Goal: Task Accomplishment & Management: Manage account settings

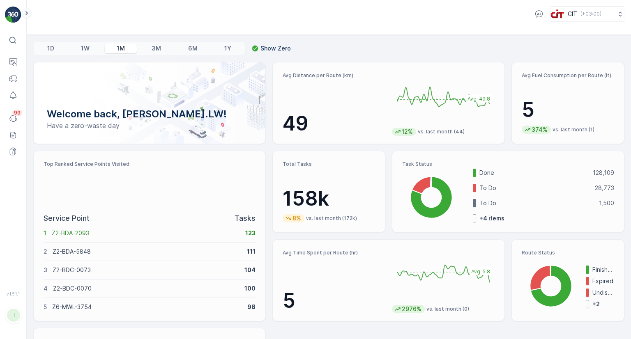
click at [28, 14] on icon at bounding box center [26, 13] width 9 height 10
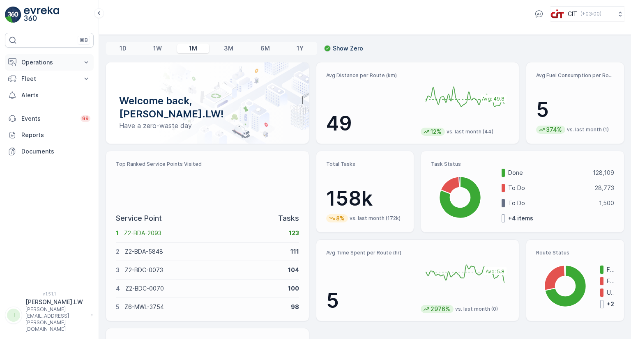
click at [36, 65] on p "Operations" at bounding box center [49, 62] width 56 height 8
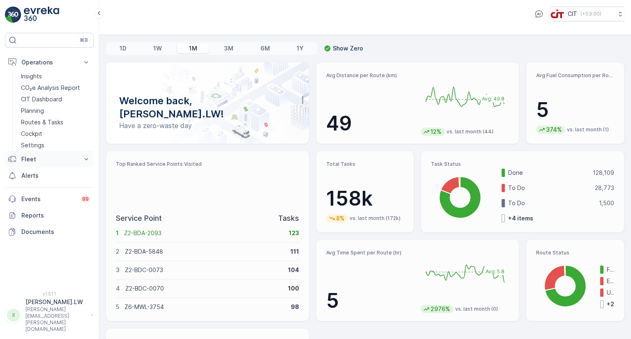
click at [26, 157] on p "Fleet" at bounding box center [49, 159] width 56 height 8
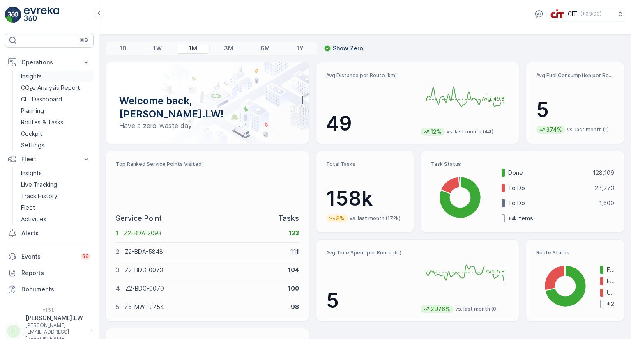
click at [39, 78] on p "Insights" at bounding box center [31, 76] width 21 height 8
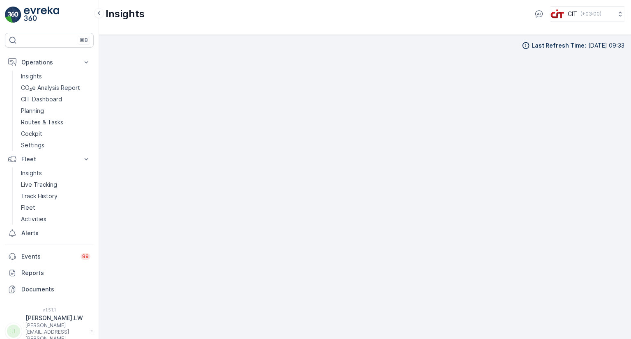
scroll to position [7, 0]
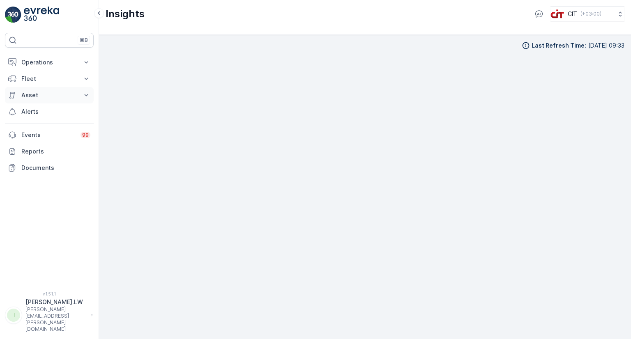
click at [25, 94] on p "Asset" at bounding box center [49, 95] width 56 height 8
click at [47, 60] on p "Operations" at bounding box center [49, 62] width 56 height 8
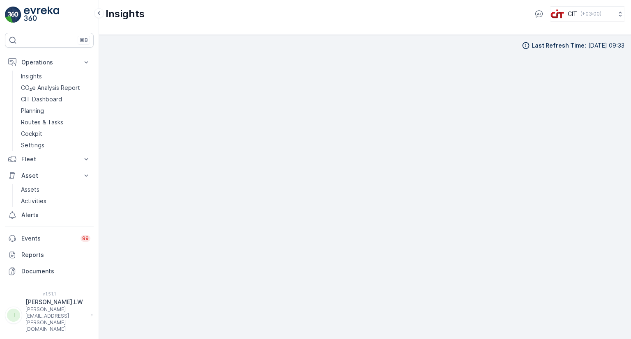
scroll to position [7, 0]
click at [42, 12] on img at bounding box center [41, 15] width 35 height 16
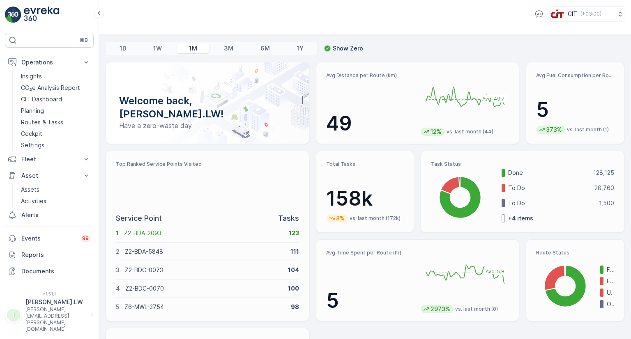
click at [263, 48] on p "6M" at bounding box center [265, 48] width 9 height 8
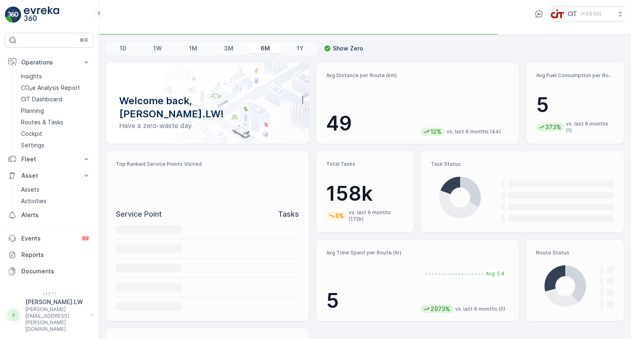
click at [224, 48] on p "3M" at bounding box center [228, 48] width 9 height 8
drag, startPoint x: 187, startPoint y: 47, endPoint x: 155, endPoint y: 47, distance: 32.1
click at [187, 47] on div "1M" at bounding box center [193, 49] width 32 height 10
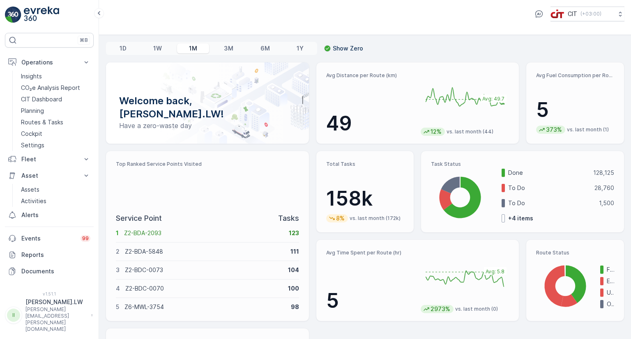
click at [155, 47] on p "1W" at bounding box center [157, 48] width 9 height 8
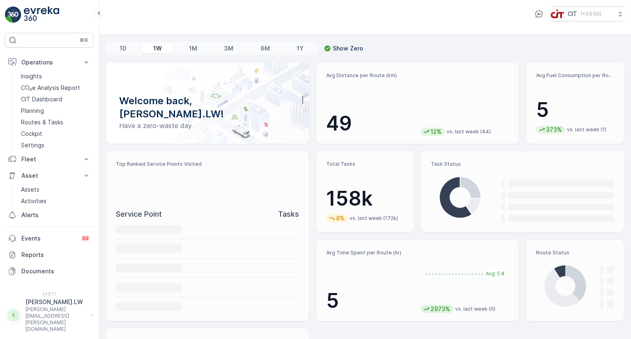
click at [124, 47] on p "1D" at bounding box center [123, 48] width 7 height 8
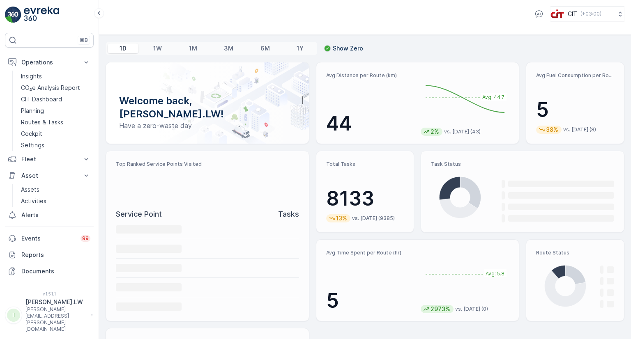
click at [299, 50] on p "1Y" at bounding box center [300, 48] width 7 height 8
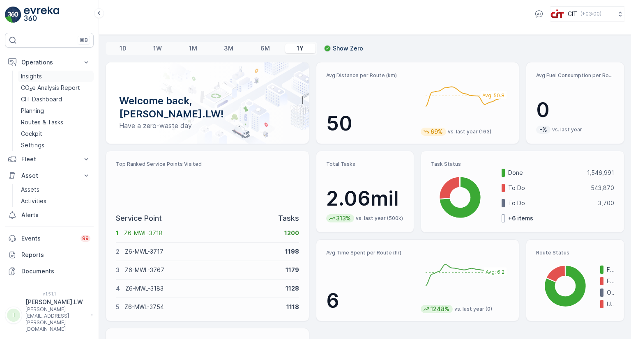
click at [32, 76] on p "Insights" at bounding box center [31, 76] width 21 height 8
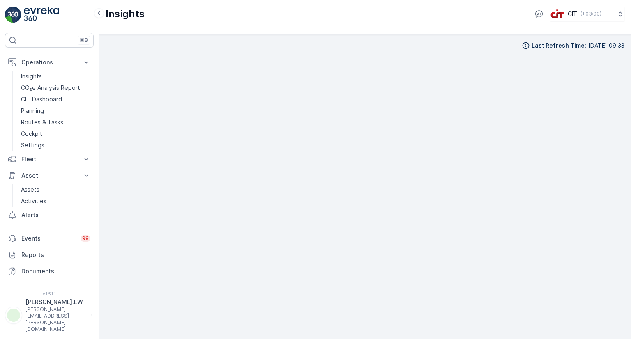
scroll to position [7, 0]
click at [459, 42] on div "Last Refresh Time : 29.09.2025 09:33" at bounding box center [365, 39] width 519 height 8
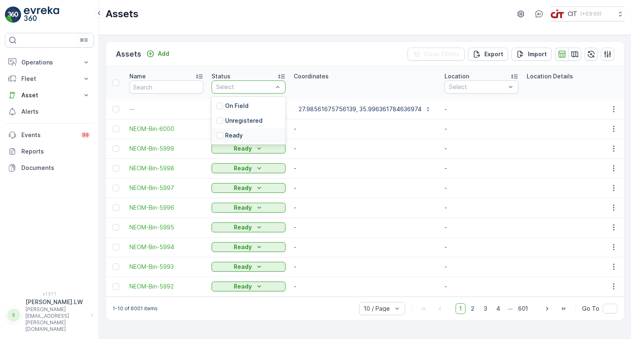
click at [336, 174] on td "-" at bounding box center [365, 169] width 151 height 20
click at [233, 108] on p "On Field" at bounding box center [236, 106] width 23 height 8
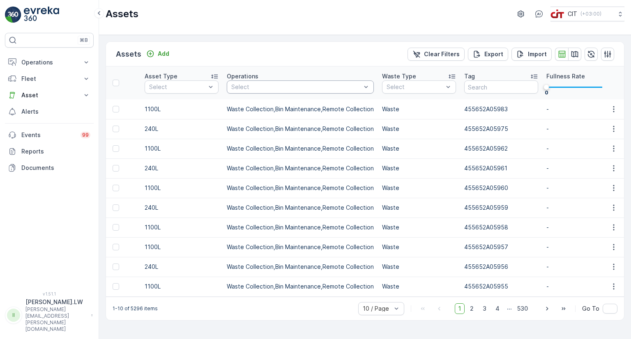
scroll to position [0, 465]
click at [610, 55] on icon "button" at bounding box center [608, 54] width 7 height 7
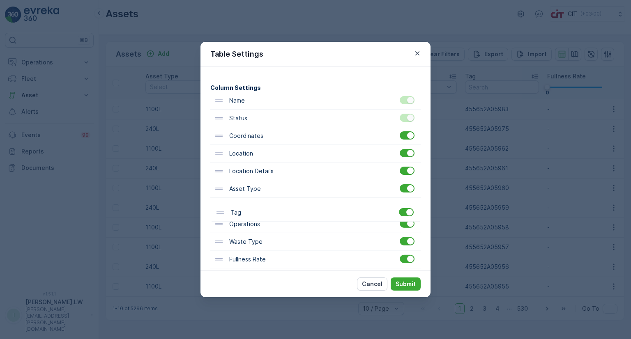
scroll to position [42, 0]
drag, startPoint x: 250, startPoint y: 242, endPoint x: 251, endPoint y: 152, distance: 90.4
click at [251, 152] on div "Name Status Coordinates Location Location Details Asset Type Operations Waste T…" at bounding box center [315, 241] width 210 height 300
click at [408, 281] on p "Submit" at bounding box center [406, 284] width 20 height 8
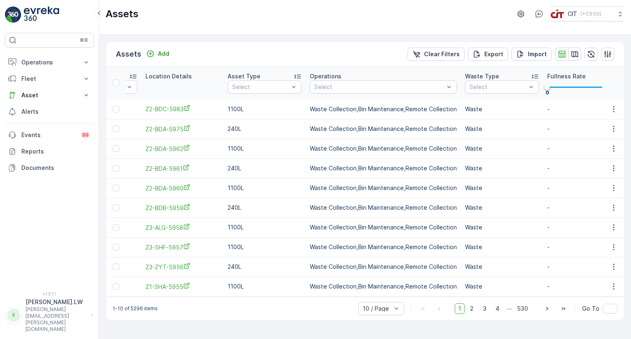
scroll to position [0, 0]
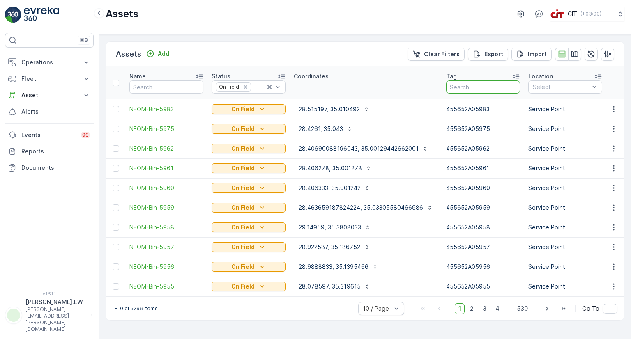
click at [469, 88] on input "text" at bounding box center [483, 87] width 74 height 13
type input "2493"
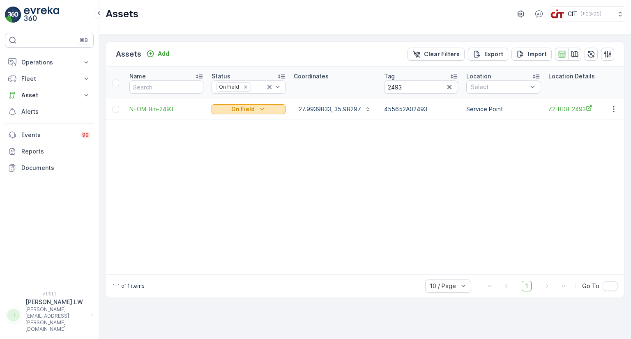
click at [258, 107] on icon "On Field" at bounding box center [262, 109] width 8 height 8
click at [231, 123] on span "Ready" at bounding box center [226, 121] width 18 height 8
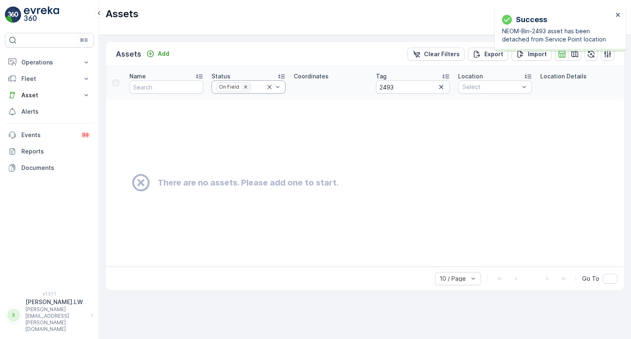
click at [244, 88] on icon "Remove On Field" at bounding box center [246, 87] width 6 height 6
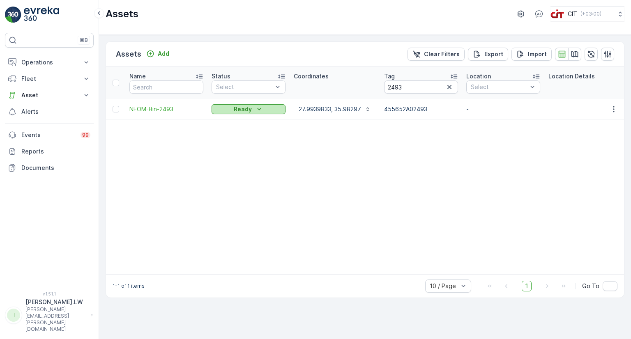
click at [240, 109] on p "Ready" at bounding box center [243, 109] width 18 height 8
click at [231, 122] on span "On Field" at bounding box center [228, 121] width 23 height 8
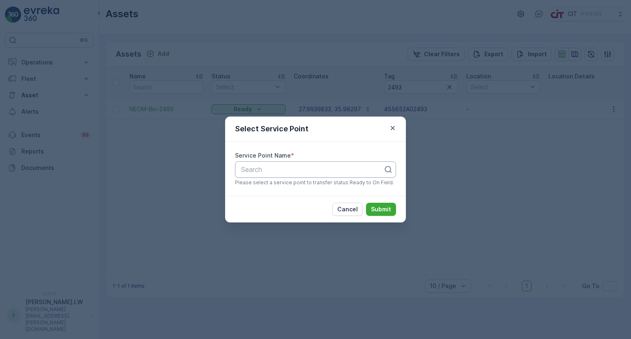
click at [281, 169] on div at bounding box center [312, 169] width 144 height 7
type input "-2493"
click at [261, 187] on span "Z2-BDB-2493" at bounding box center [261, 189] width 43 height 7
click at [378, 209] on p "Submit" at bounding box center [381, 209] width 20 height 8
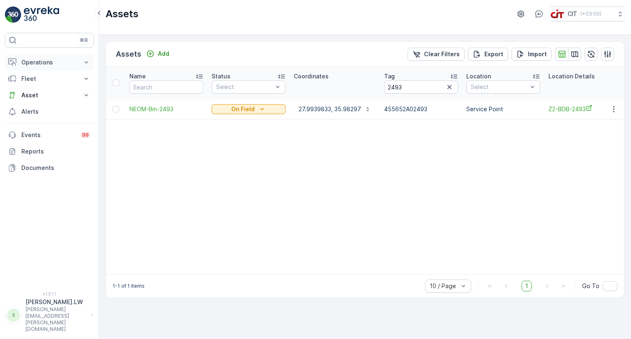
click at [56, 64] on p "Operations" at bounding box center [49, 62] width 56 height 8
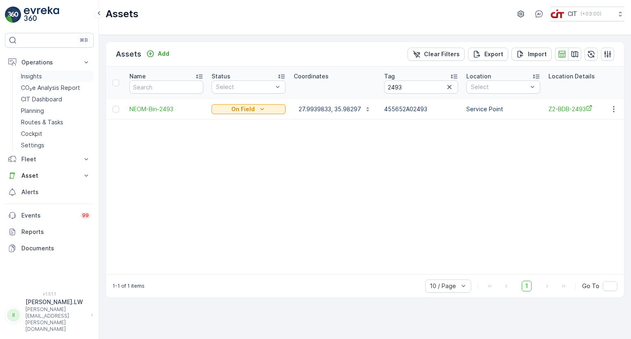
click at [32, 73] on p "Insights" at bounding box center [31, 76] width 21 height 8
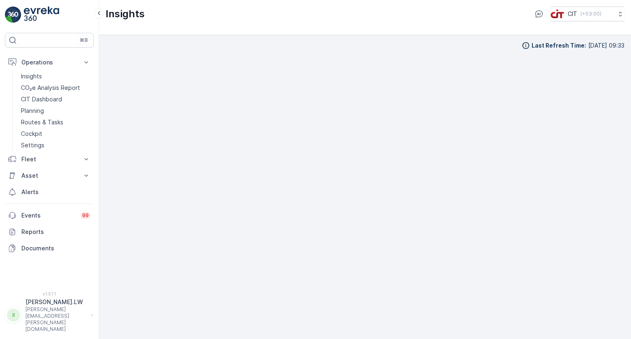
scroll to position [7, 0]
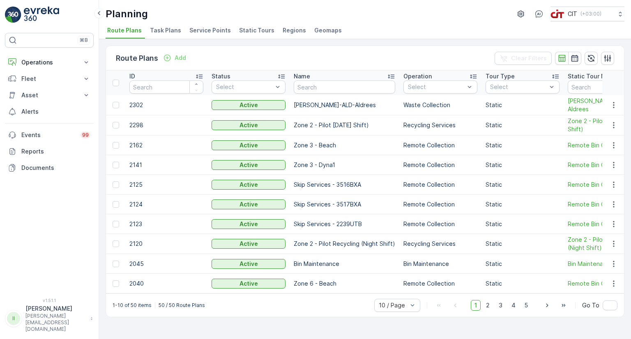
click at [196, 29] on span "Service Points" at bounding box center [210, 30] width 42 height 8
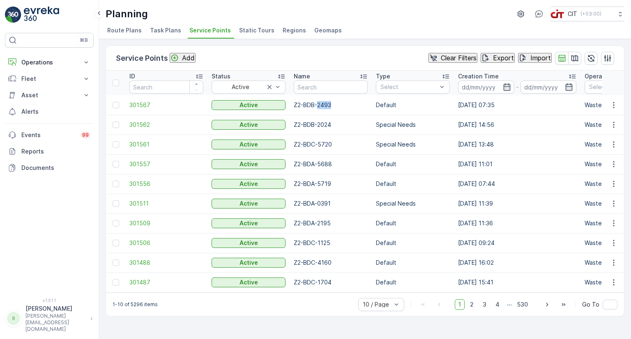
drag, startPoint x: 335, startPoint y: 108, endPoint x: 318, endPoint y: 113, distance: 18.3
click at [318, 113] on td "Z2-BDB-2493" at bounding box center [331, 105] width 82 height 20
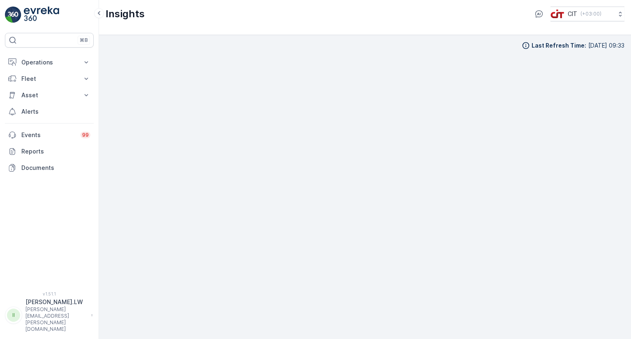
scroll to position [7, 0]
click at [46, 65] on p "Operations" at bounding box center [49, 62] width 56 height 8
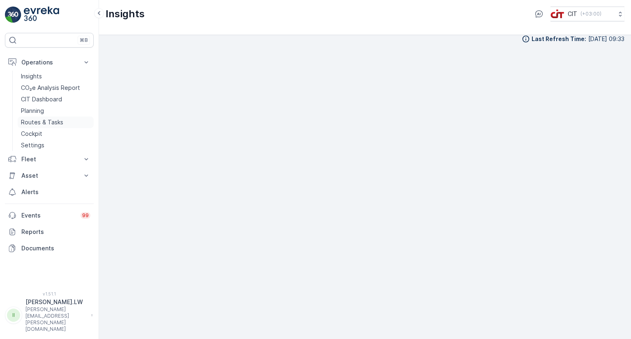
click at [33, 124] on p "Routes & Tasks" at bounding box center [42, 122] width 42 height 8
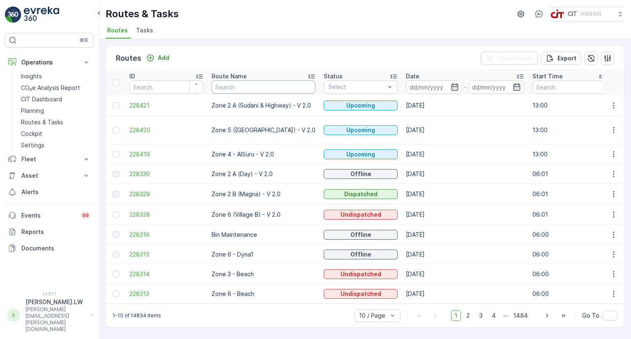
click at [236, 88] on input "text" at bounding box center [264, 87] width 104 height 13
type input "PIL"
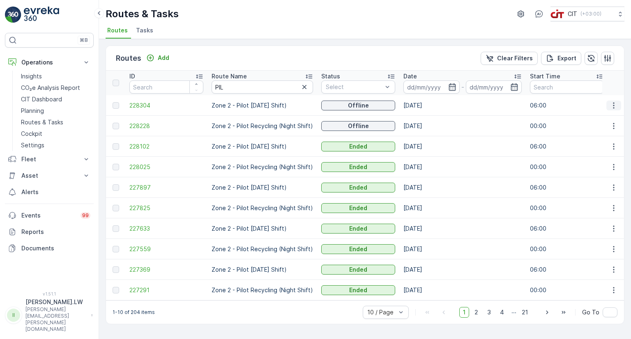
click at [615, 105] on icon "button" at bounding box center [614, 106] width 8 height 8
click at [582, 117] on span "See More Details" at bounding box center [595, 117] width 48 height 8
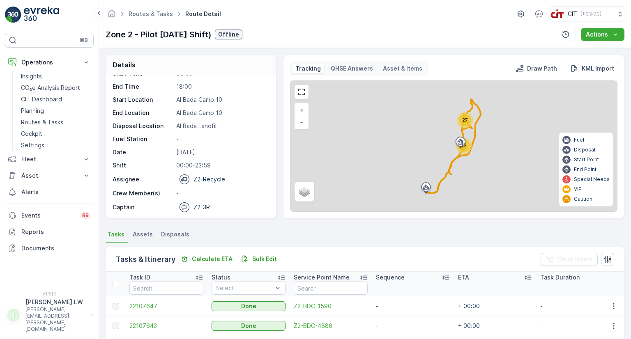
scroll to position [123, 0]
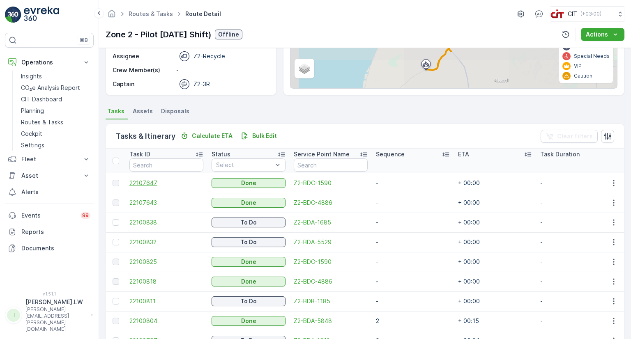
click at [141, 181] on span "22107647" at bounding box center [166, 183] width 74 height 8
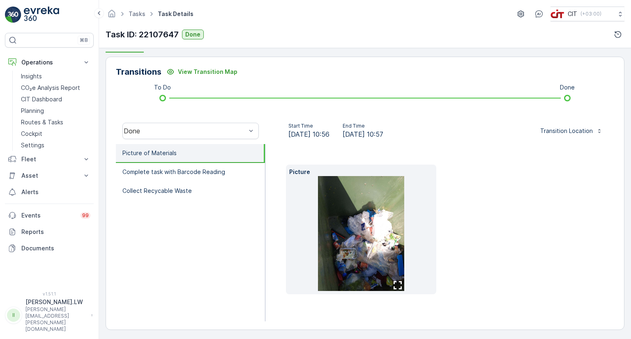
scroll to position [191, 0]
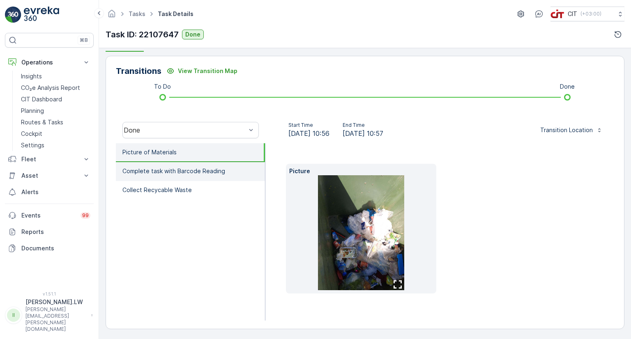
click at [187, 169] on p "Complete task with Barcode Reading" at bounding box center [173, 171] width 103 height 8
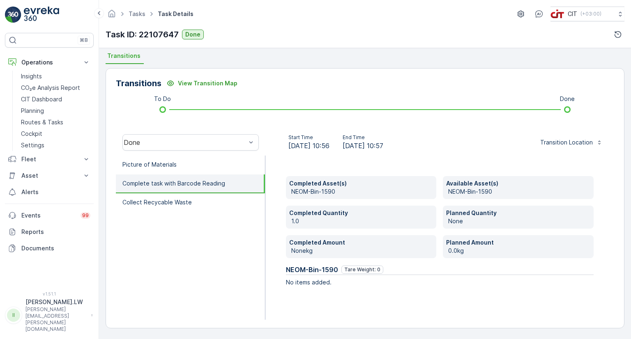
scroll to position [178, 0]
click at [136, 12] on link "Tasks" at bounding box center [137, 13] width 17 height 7
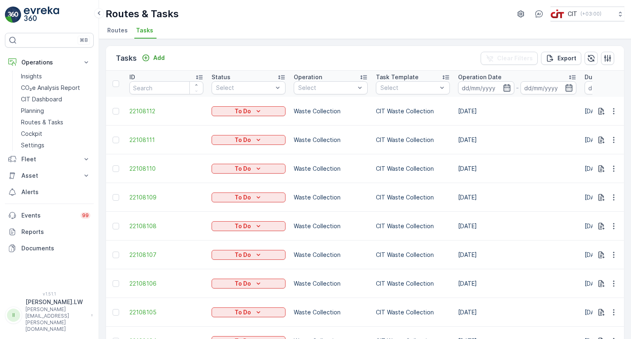
click at [114, 30] on span "Routes" at bounding box center [117, 30] width 21 height 8
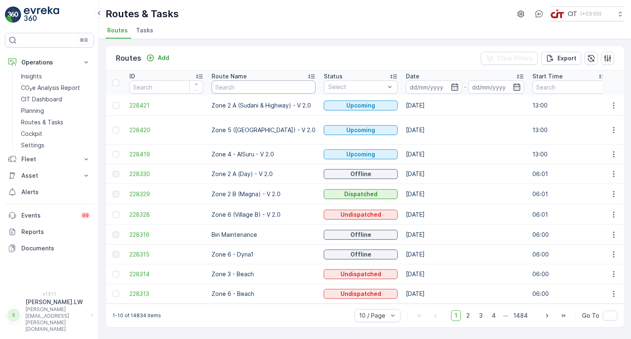
click at [248, 83] on input "text" at bounding box center [264, 87] width 104 height 13
type input "PIL"
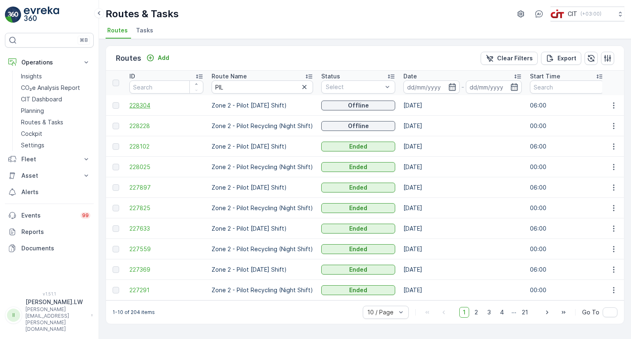
click at [140, 102] on span "228304" at bounding box center [166, 106] width 74 height 8
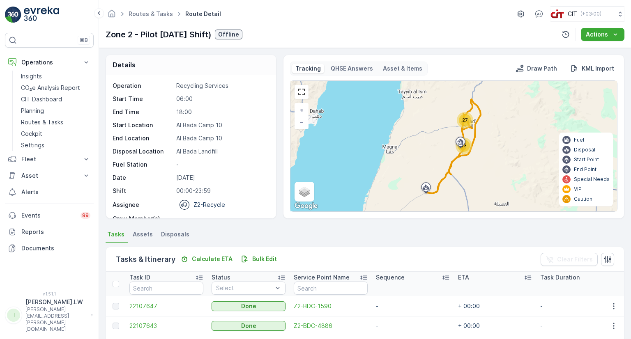
scroll to position [82, 0]
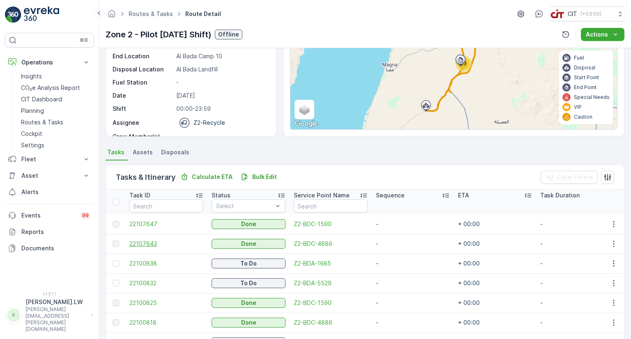
click at [144, 244] on span "22107643" at bounding box center [166, 244] width 74 height 8
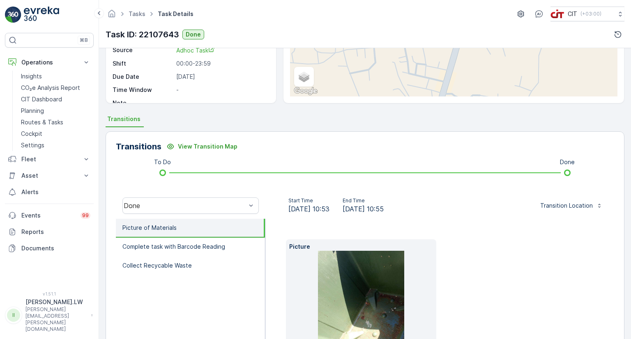
scroll to position [164, 0]
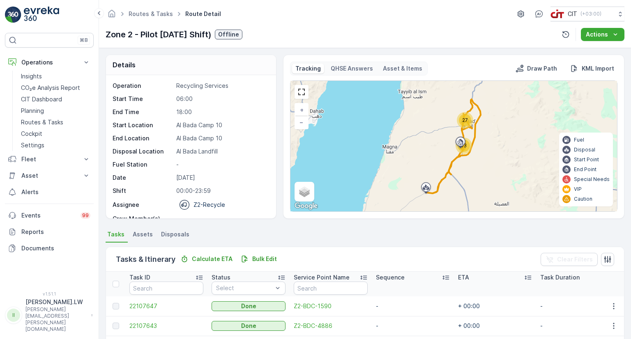
scroll to position [123, 0]
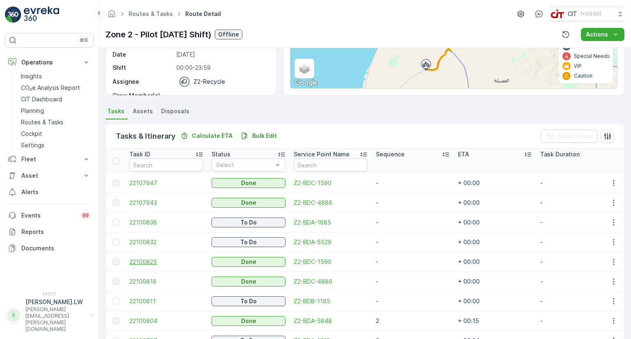
click at [146, 261] on span "22100825" at bounding box center [166, 262] width 74 height 8
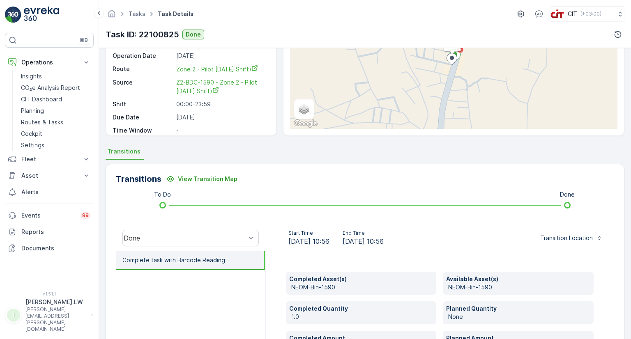
scroll to position [178, 0]
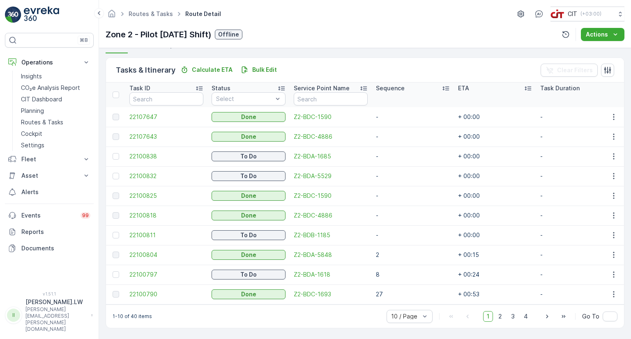
scroll to position [192, 0]
click at [140, 231] on span "22100811" at bounding box center [166, 235] width 74 height 8
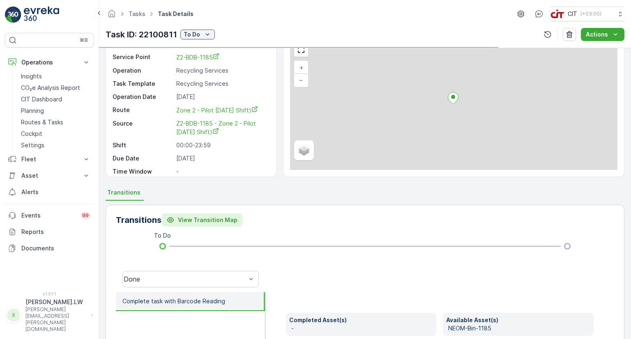
scroll to position [164, 0]
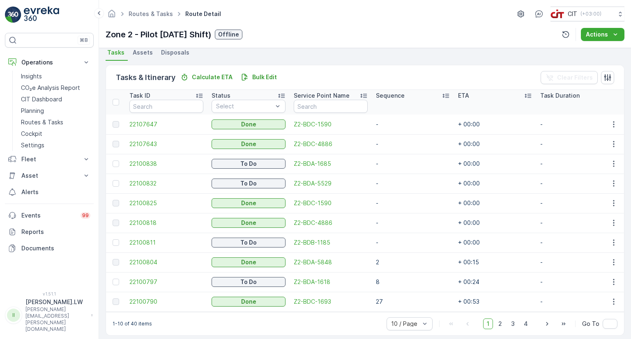
scroll to position [192, 0]
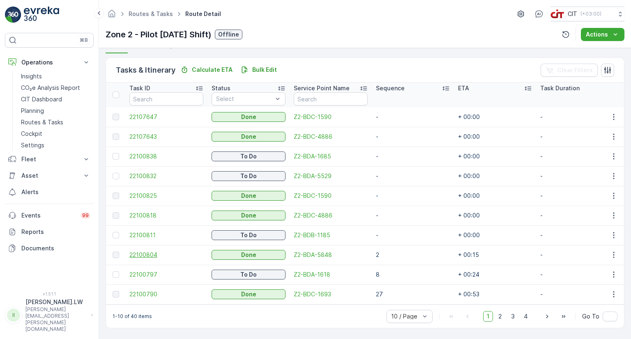
click at [146, 251] on span "22100804" at bounding box center [166, 255] width 74 height 8
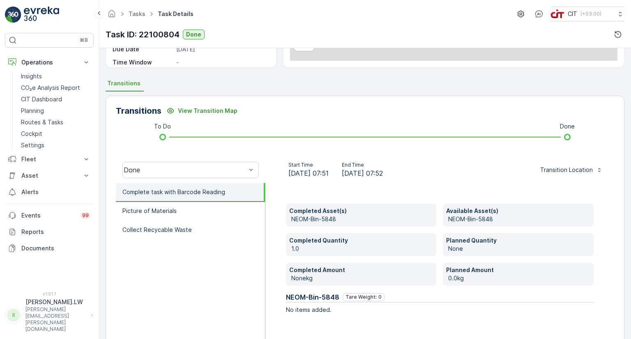
scroll to position [178, 0]
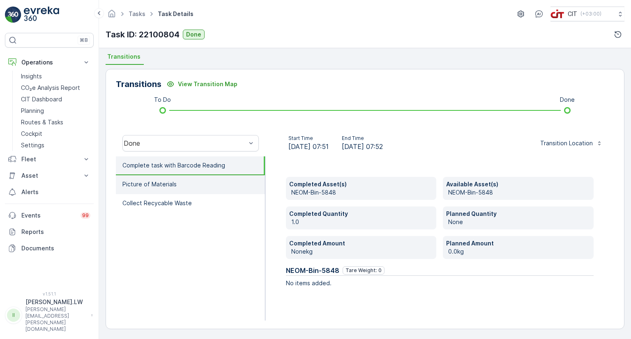
click at [136, 185] on p "Picture of Materials" at bounding box center [149, 184] width 54 height 8
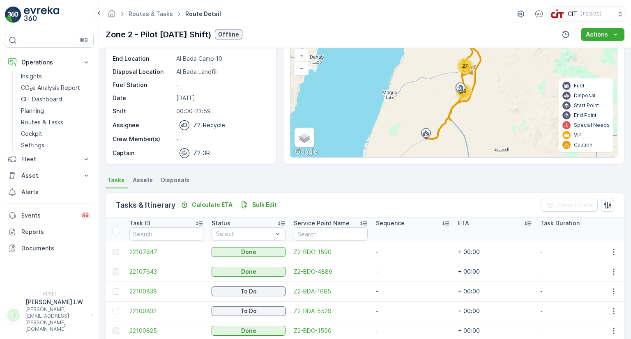
scroll to position [192, 0]
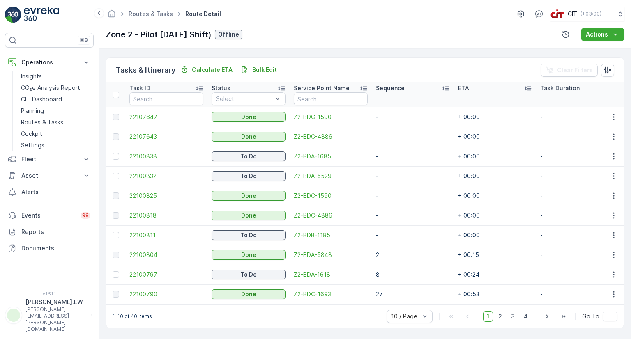
click at [144, 291] on span "22100790" at bounding box center [166, 295] width 74 height 8
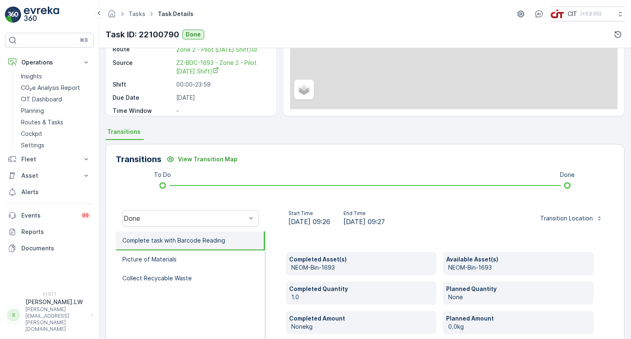
scroll to position [178, 0]
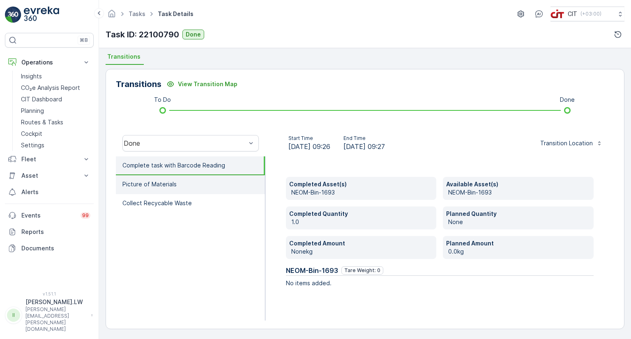
click at [157, 180] on p "Picture of Materials" at bounding box center [149, 184] width 54 height 8
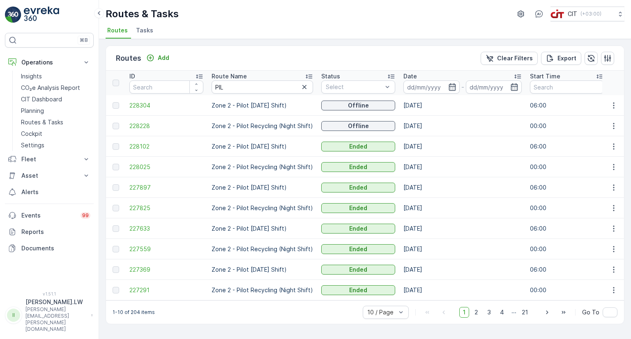
click at [227, 88] on input "PIL" at bounding box center [263, 87] width 102 height 13
click at [138, 125] on span "228228" at bounding box center [166, 126] width 74 height 8
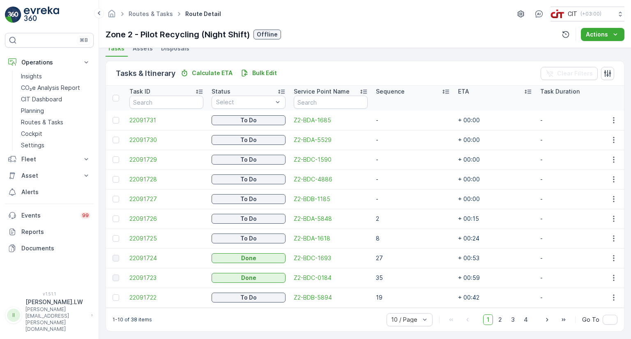
scroll to position [192, 0]
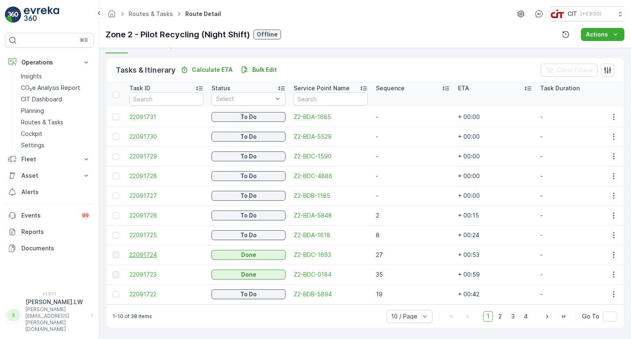
click at [146, 251] on span "22091724" at bounding box center [166, 255] width 74 height 8
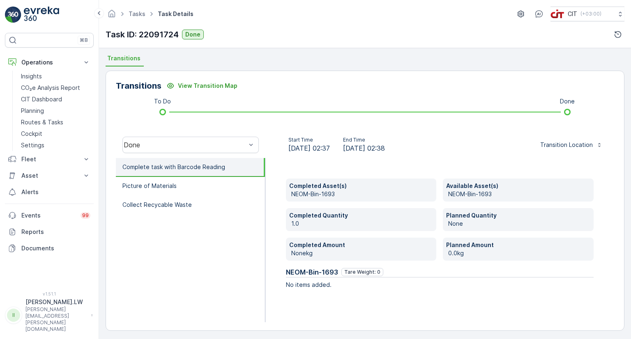
scroll to position [178, 0]
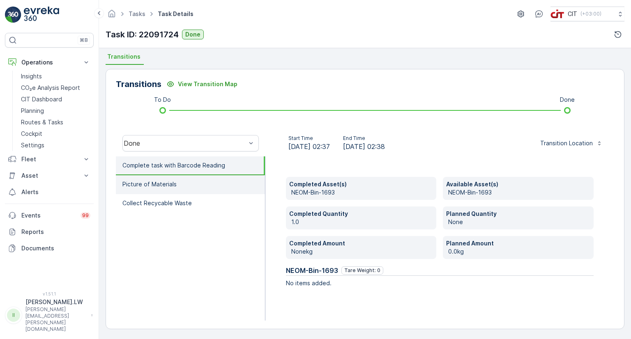
click at [154, 181] on p "Picture of Materials" at bounding box center [149, 184] width 54 height 8
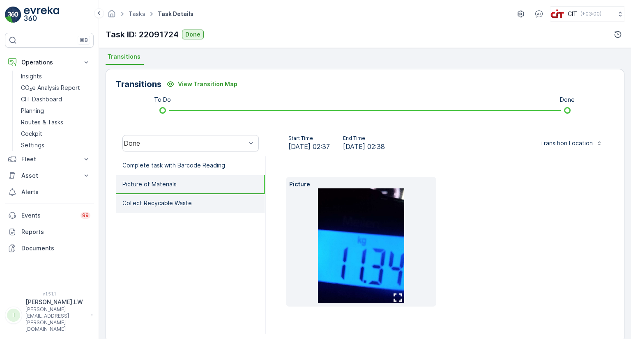
click at [174, 201] on p "Collect Recycable Waste" at bounding box center [156, 203] width 69 height 8
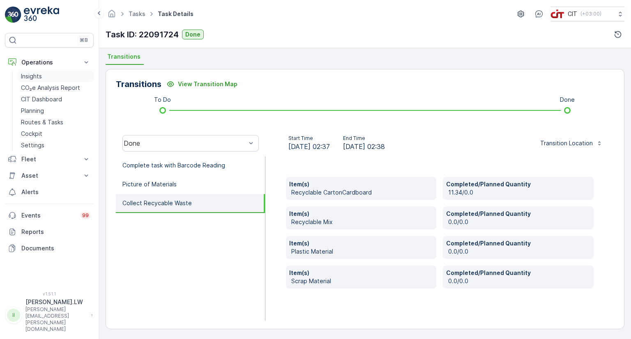
click at [32, 80] on link "Insights" at bounding box center [56, 77] width 76 height 12
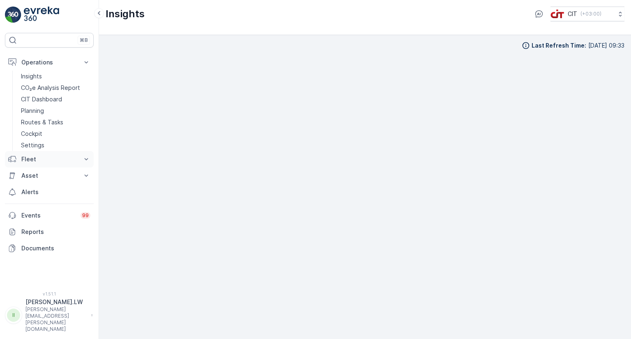
click at [29, 157] on p "Fleet" at bounding box center [49, 159] width 56 height 8
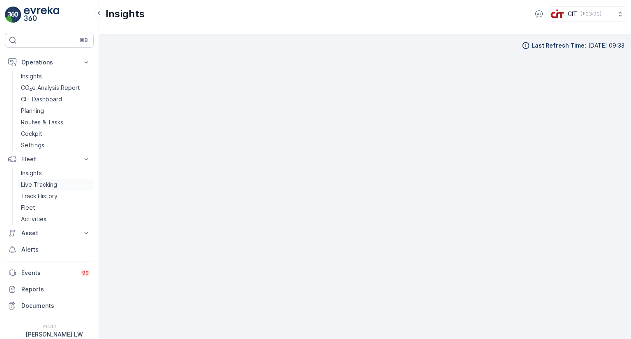
click at [33, 186] on p "Live Tracking" at bounding box center [39, 185] width 36 height 8
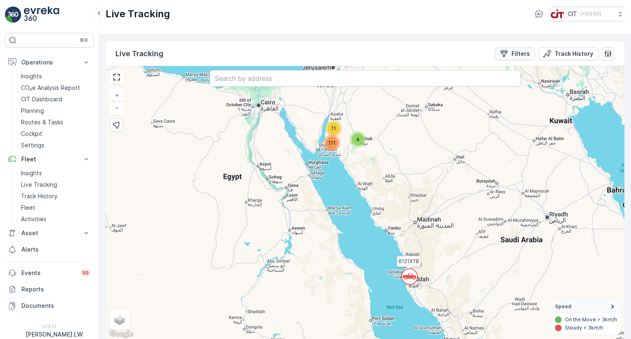
click at [516, 56] on p "Filters" at bounding box center [521, 54] width 18 height 8
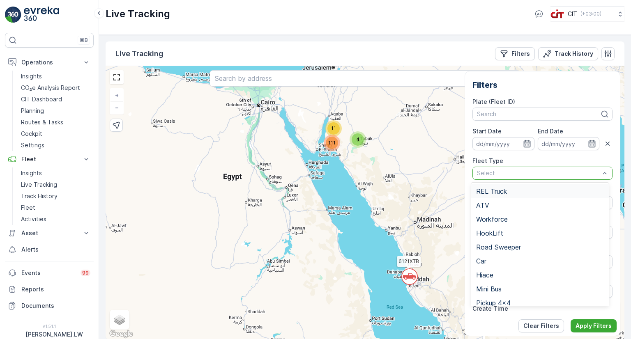
click at [486, 194] on span "REL Truck" at bounding box center [491, 191] width 31 height 7
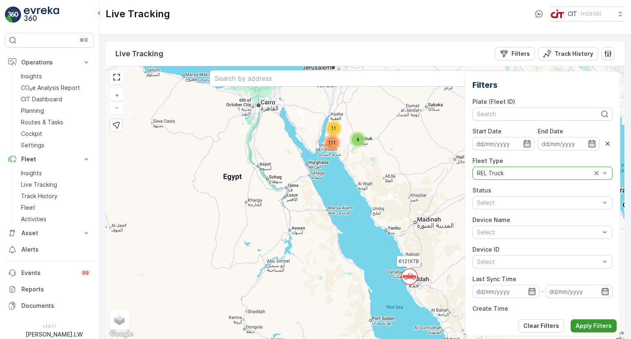
click at [600, 327] on p "Apply Filters" at bounding box center [594, 326] width 36 height 8
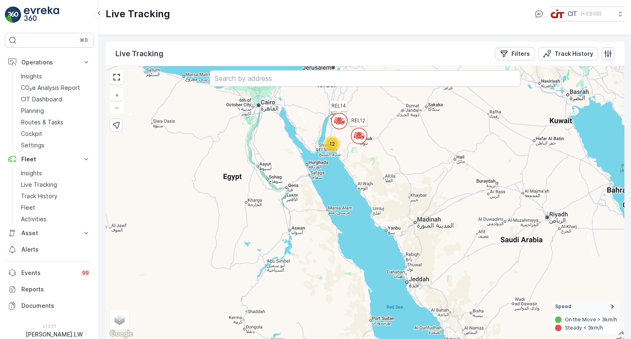
click at [607, 57] on icon "button" at bounding box center [608, 54] width 8 height 8
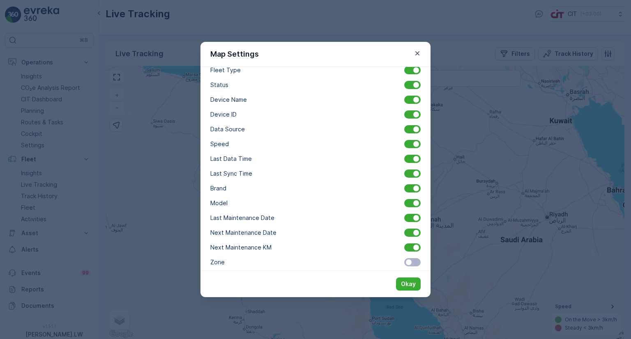
scroll to position [164, 0]
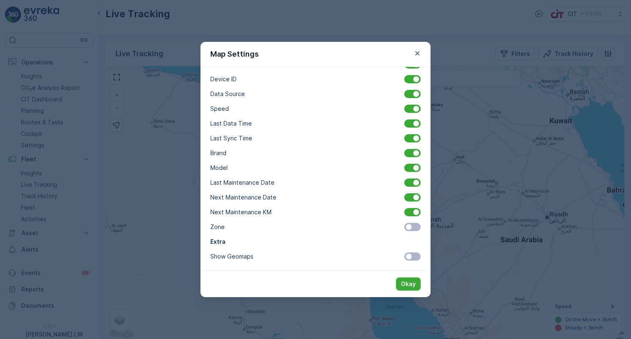
click at [411, 257] on span at bounding box center [412, 257] width 16 height 8
click at [399, 257] on input "checkbox" at bounding box center [399, 257] width 0 height 0
click at [411, 285] on p "Okay" at bounding box center [408, 284] width 15 height 8
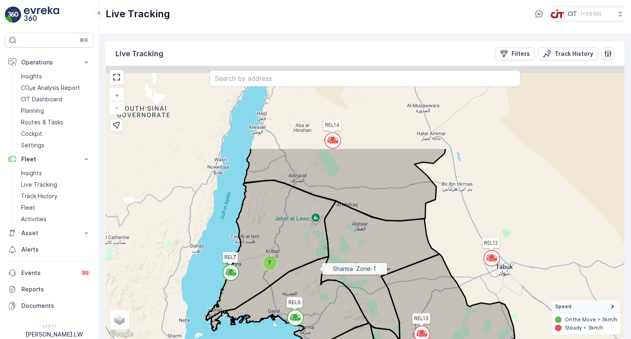
drag, startPoint x: 301, startPoint y: 158, endPoint x: 321, endPoint y: 224, distance: 68.6
click at [321, 266] on icon at bounding box center [289, 305] width 159 height 96
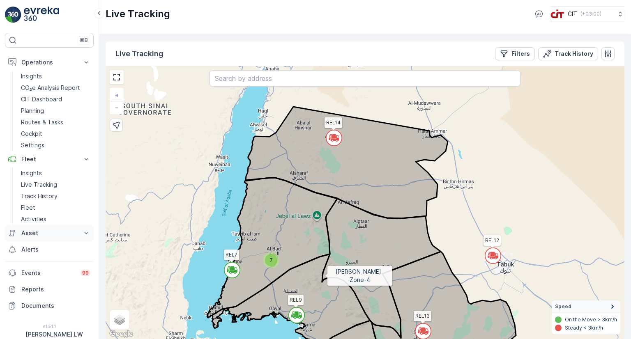
click at [78, 234] on button "Asset" at bounding box center [49, 233] width 89 height 16
click at [59, 243] on link "Assets" at bounding box center [56, 248] width 76 height 12
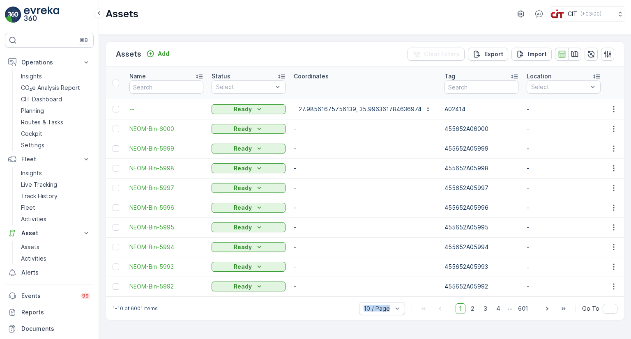
drag, startPoint x: 235, startPoint y: 300, endPoint x: 416, endPoint y: 311, distance: 181.1
click at [416, 311] on div "1-10 of 6001 items 10 / Page 1 2 3 4 ... 601 Go To" at bounding box center [365, 308] width 518 height 23
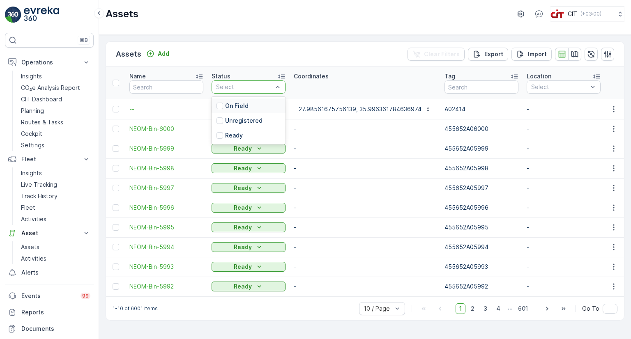
click at [237, 106] on p "On Field" at bounding box center [236, 106] width 23 height 8
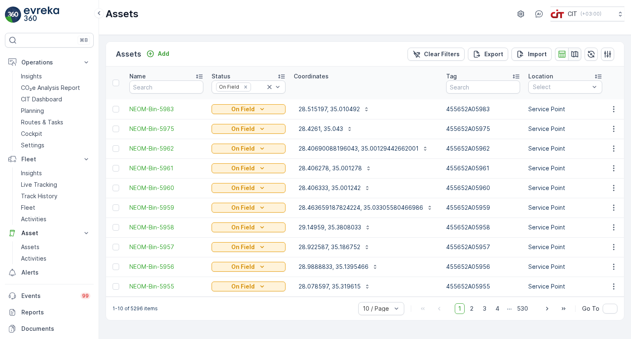
click at [576, 56] on icon "button" at bounding box center [575, 54] width 8 height 8
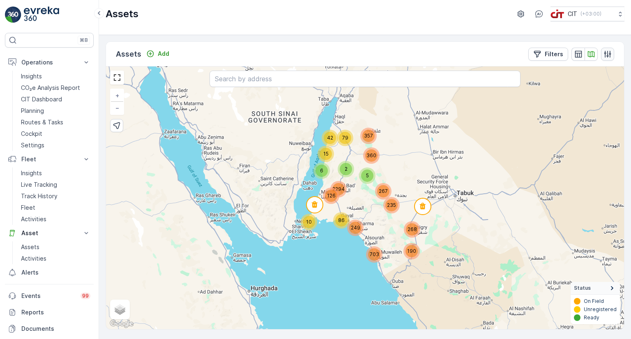
click at [608, 56] on icon "button" at bounding box center [608, 54] width 7 height 7
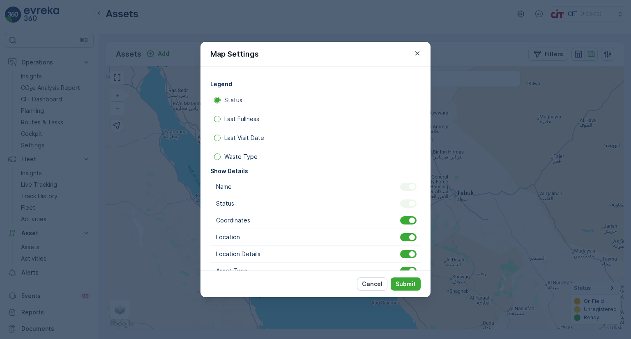
click at [518, 150] on div "Map Settings Legend Status Last Fullness Last Visit Date Waste Type Show Detail…" at bounding box center [315, 169] width 631 height 339
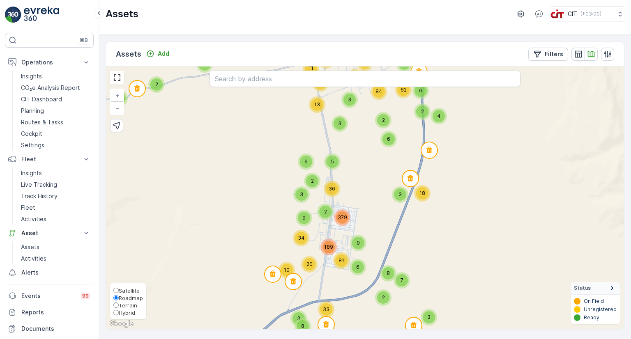
click at [120, 311] on span "Hybrid" at bounding box center [127, 313] width 16 height 7
click at [119, 311] on input "Hybrid" at bounding box center [115, 312] width 5 height 5
radio input "true"
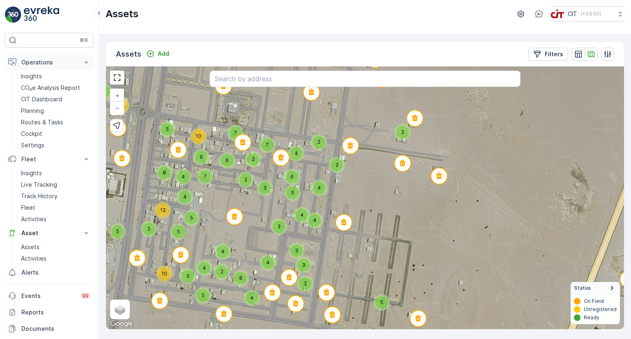
click at [86, 66] on button "Operations" at bounding box center [49, 62] width 89 height 16
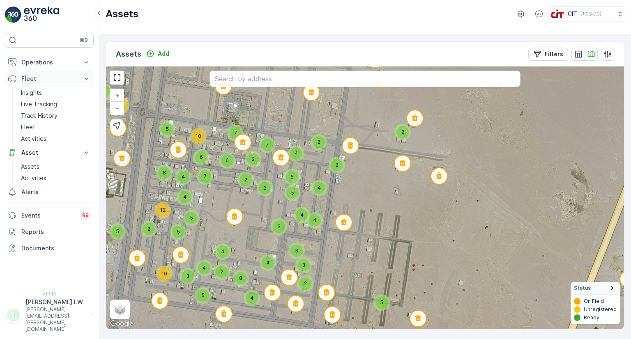
click at [89, 78] on icon at bounding box center [86, 79] width 8 height 8
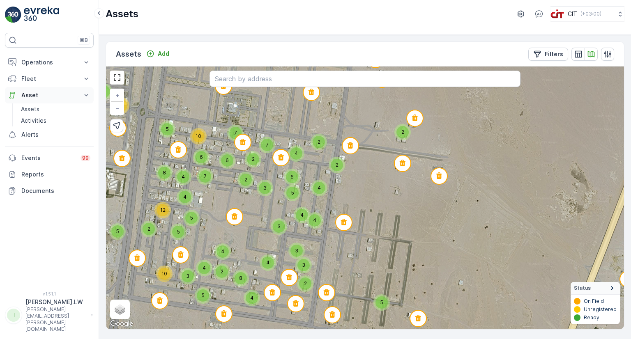
click at [85, 91] on icon at bounding box center [86, 95] width 8 height 8
click at [74, 136] on p "Events" at bounding box center [48, 135] width 54 height 8
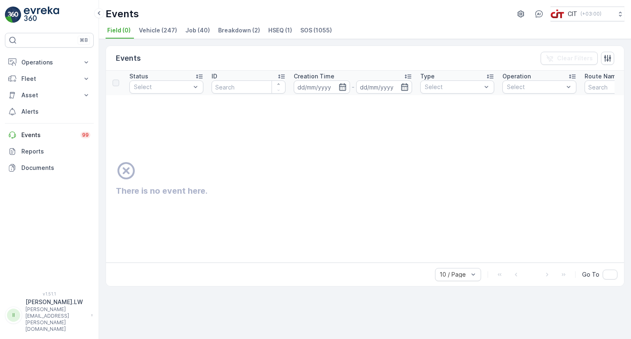
click at [136, 178] on icon at bounding box center [126, 171] width 21 height 21
click at [76, 137] on link "Events 99" at bounding box center [49, 135] width 89 height 16
click at [153, 28] on span "Vehicle (247)" at bounding box center [158, 30] width 38 height 8
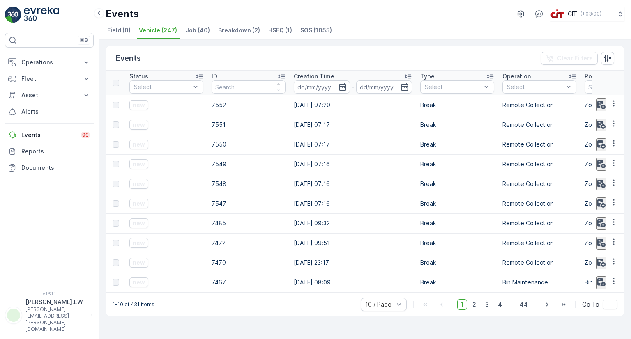
click at [198, 30] on span "Job (40)" at bounding box center [197, 30] width 25 height 8
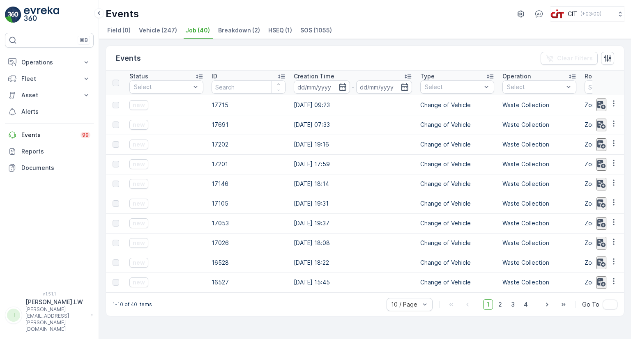
click at [247, 32] on span "Breakdown (2)" at bounding box center [239, 30] width 42 height 8
